Goal: Find specific page/section: Find specific page/section

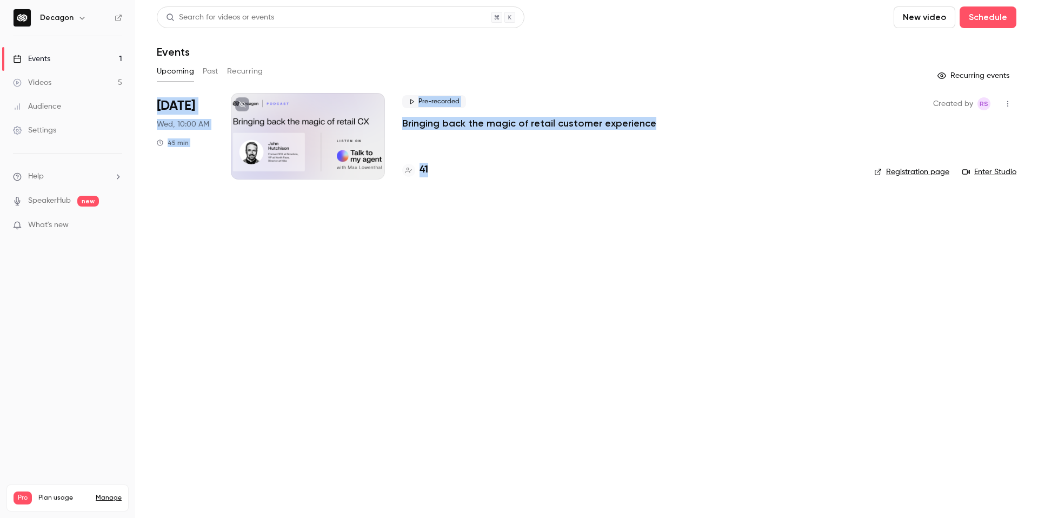
drag, startPoint x: 531, startPoint y: 191, endPoint x: 531, endPoint y: 72, distance: 119.0
click at [531, 72] on div "Search for videos or events New video Schedule Events Upcoming Past Recurring R…" at bounding box center [587, 99] width 860 height 186
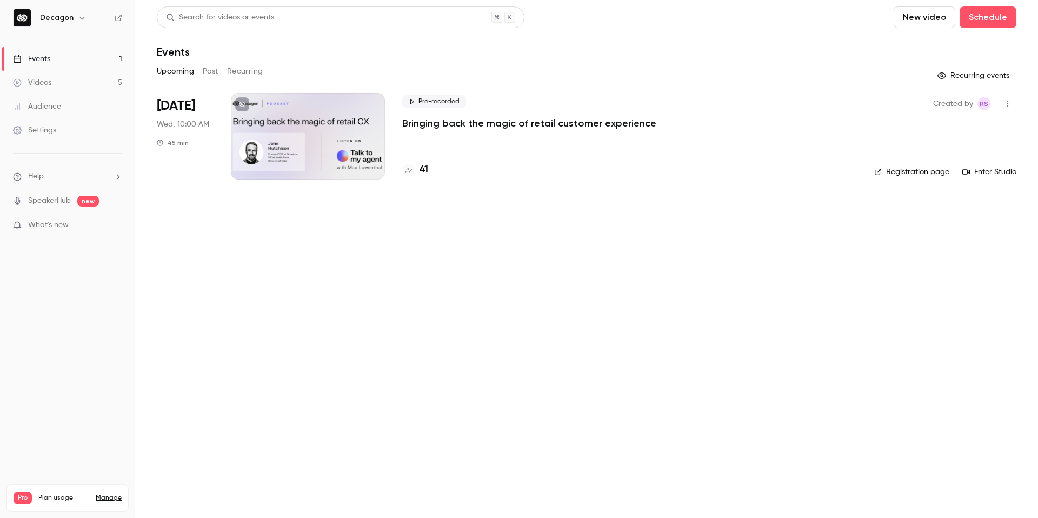
click at [531, 72] on div "Upcoming Past Recurring" at bounding box center [587, 71] width 860 height 17
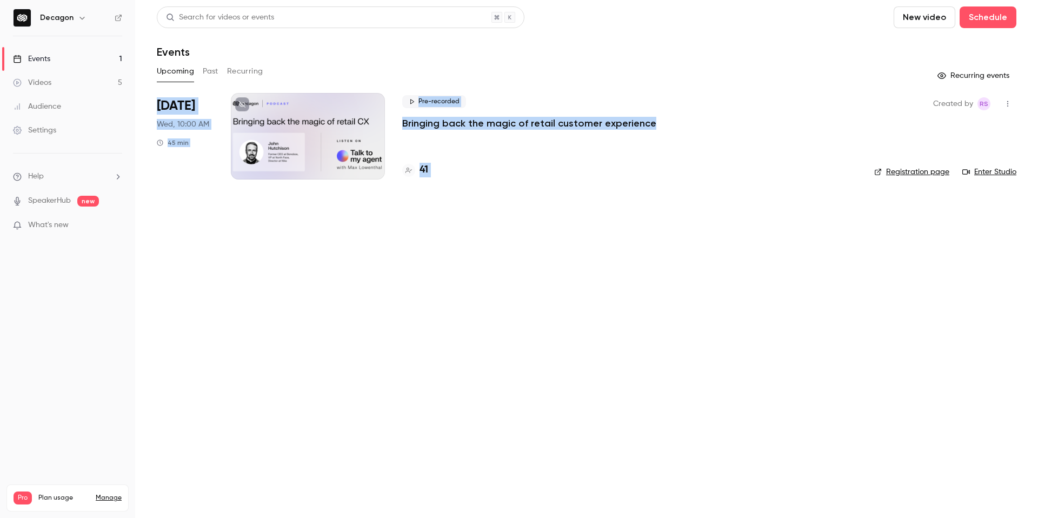
drag, startPoint x: 531, startPoint y: 72, endPoint x: 553, endPoint y: 214, distance: 142.9
click at [553, 214] on main "Search for videos or events New video Schedule Events Upcoming Past Recurring R…" at bounding box center [586, 259] width 903 height 518
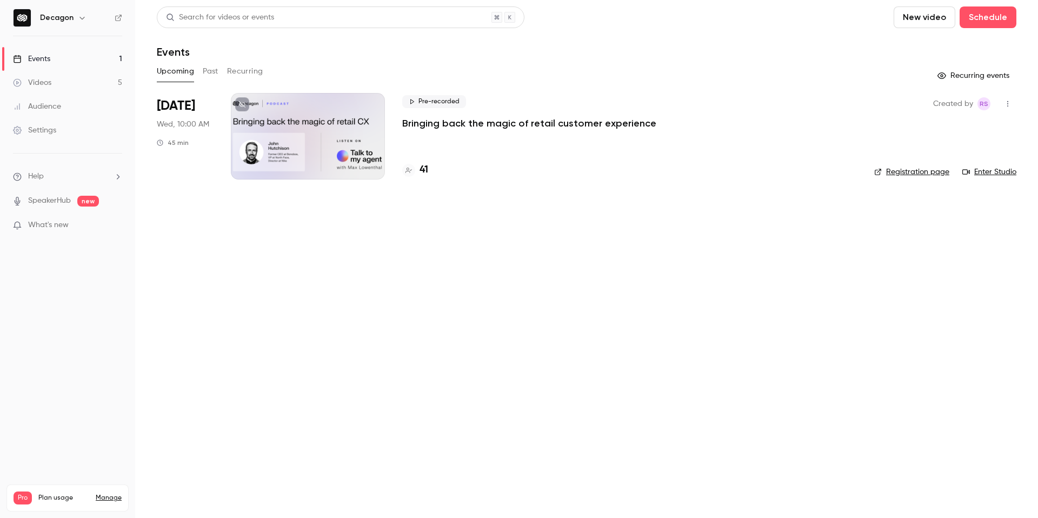
click at [555, 206] on main "Search for videos or events New video Schedule Events Upcoming Past Recurring R…" at bounding box center [586, 259] width 903 height 518
click at [423, 171] on h4 "41" at bounding box center [424, 170] width 9 height 15
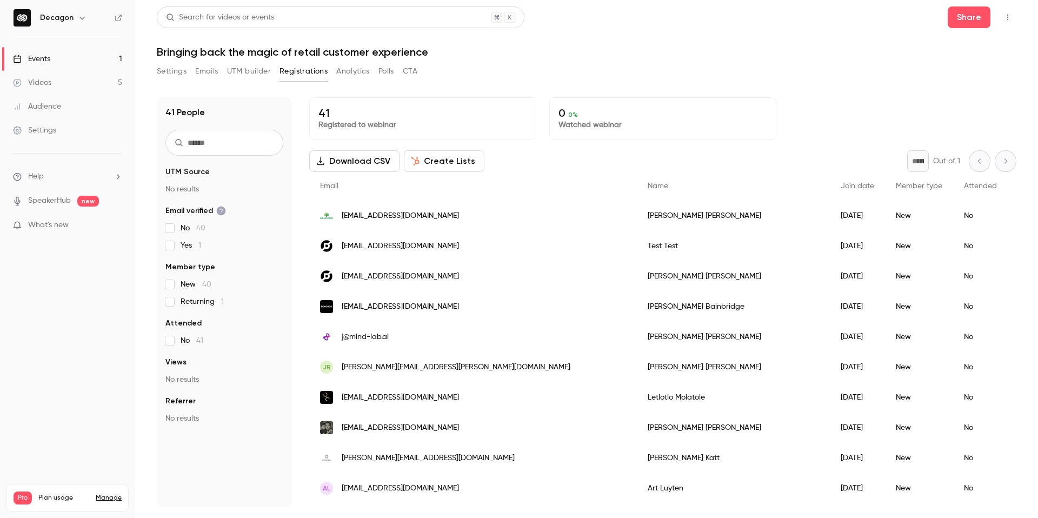
click at [70, 55] on link "Events 1" at bounding box center [67, 59] width 135 height 24
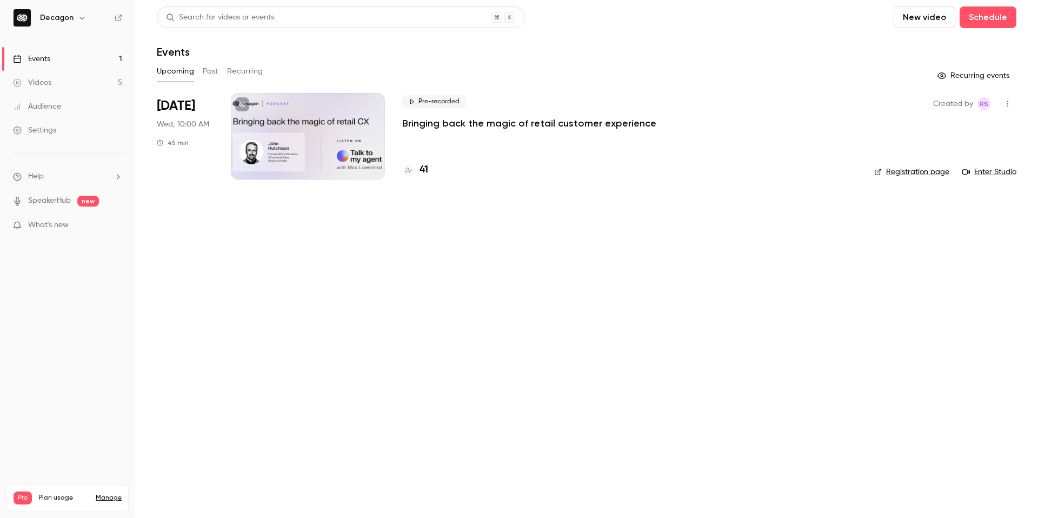
click at [408, 213] on main "Search for videos or events New video Schedule Events Upcoming Past Recurring R…" at bounding box center [586, 259] width 903 height 518
click at [322, 148] on div at bounding box center [308, 136] width 154 height 87
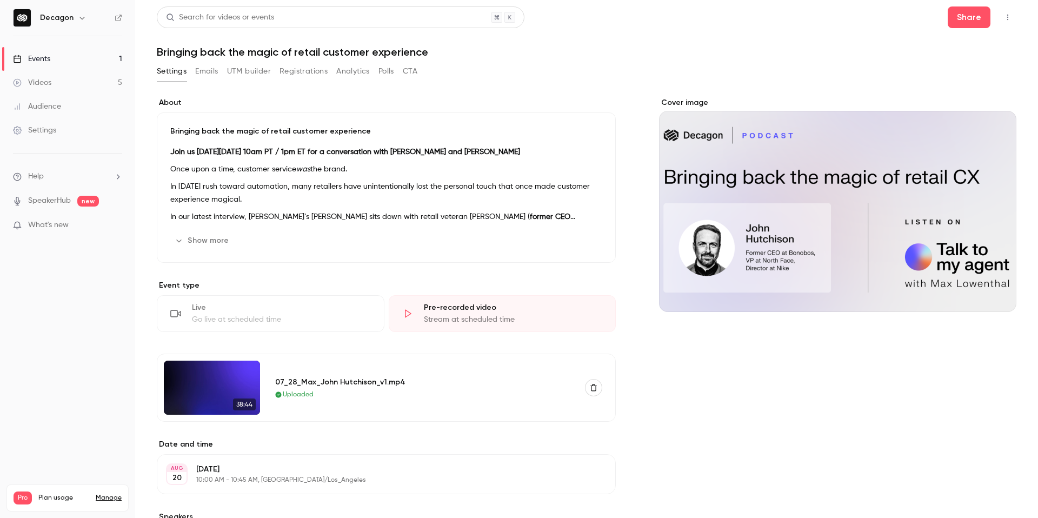
scroll to position [62, 0]
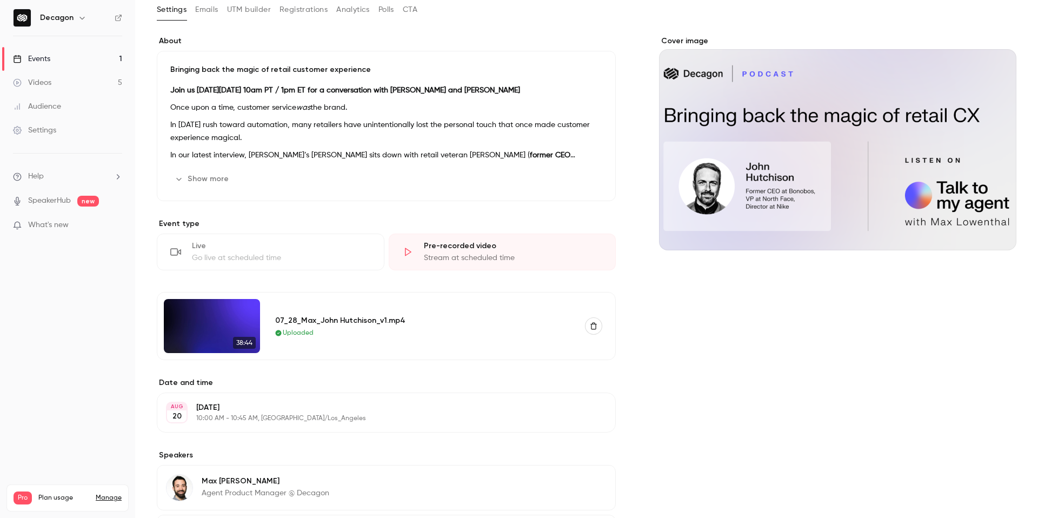
click at [212, 338] on img at bounding box center [212, 326] width 96 height 54
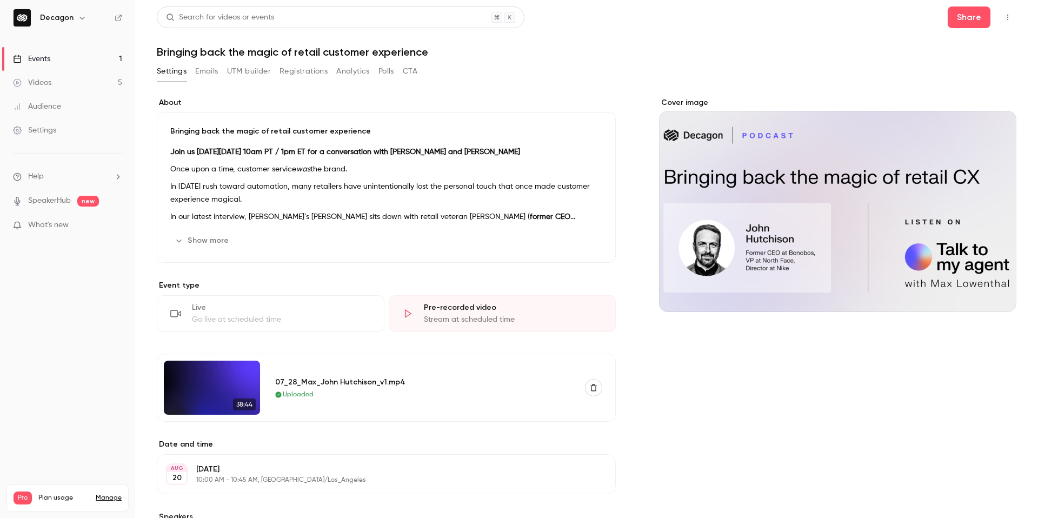
click at [189, 236] on button "Show more" at bounding box center [202, 240] width 65 height 17
